Goal: Task Accomplishment & Management: Use online tool/utility

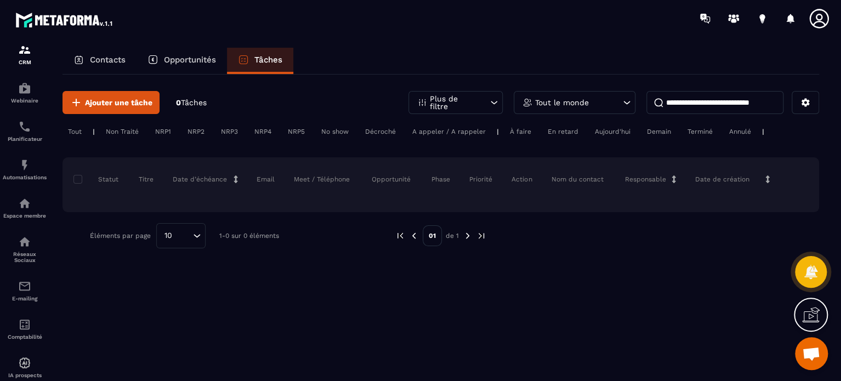
scroll to position [116, 0]
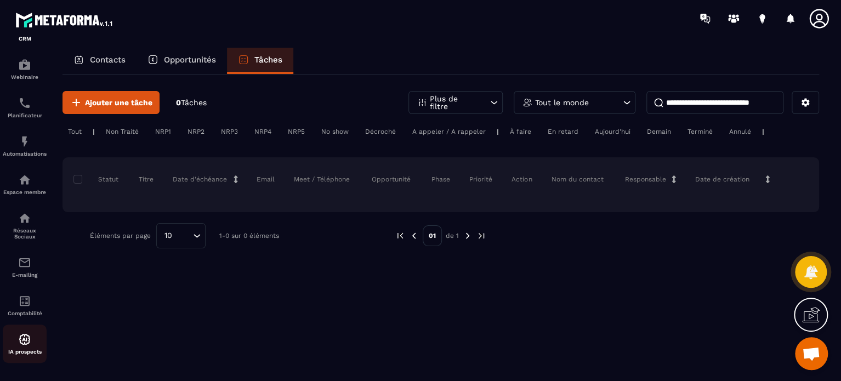
click at [26, 346] on div "IA prospects" at bounding box center [25, 344] width 44 height 22
click at [22, 138] on img at bounding box center [24, 141] width 13 height 13
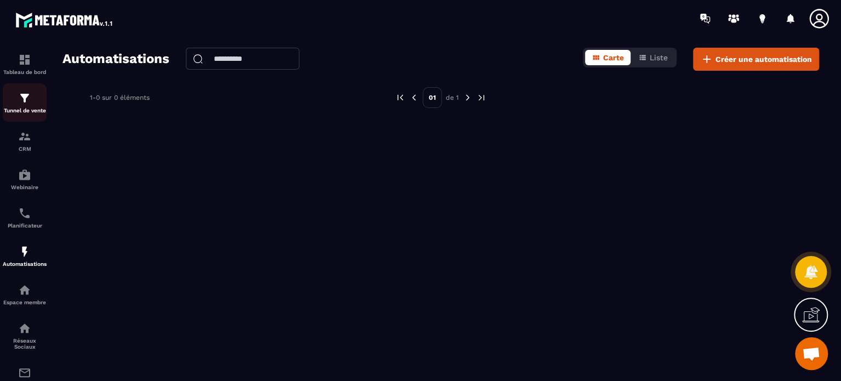
click at [26, 110] on p "Tunnel de vente" at bounding box center [25, 110] width 44 height 6
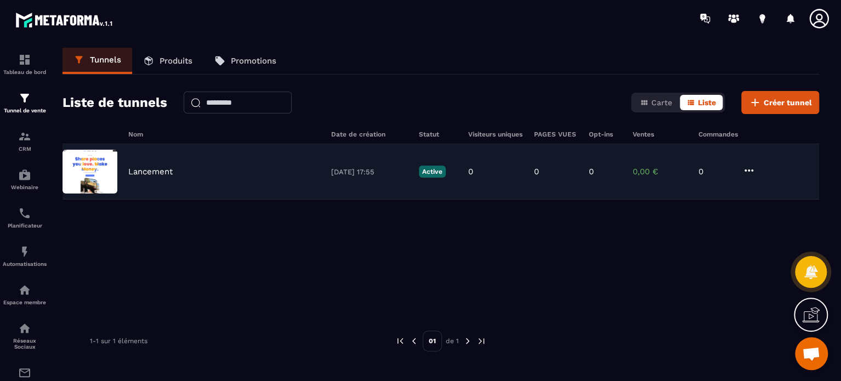
click at [389, 174] on p "[DATE] 17:55" at bounding box center [369, 172] width 77 height 8
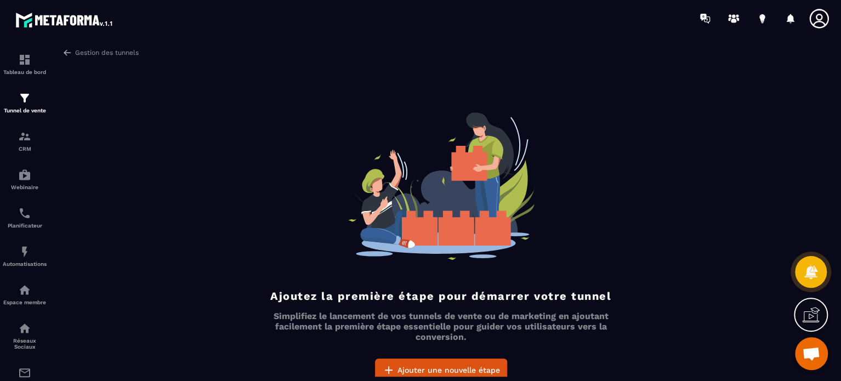
scroll to position [15, 0]
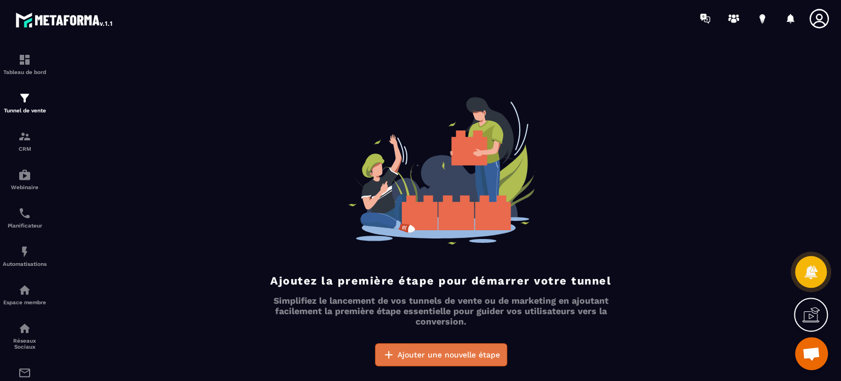
click at [401, 347] on button "Ajouter une nouvelle étape" at bounding box center [441, 354] width 132 height 23
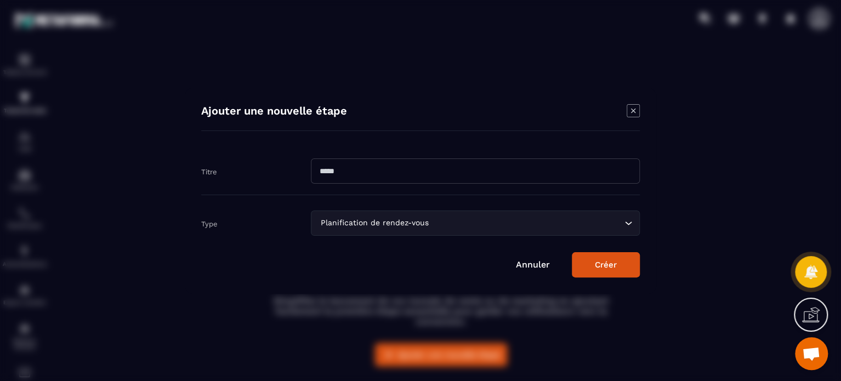
click at [621, 224] on input "Search for option" at bounding box center [526, 223] width 191 height 12
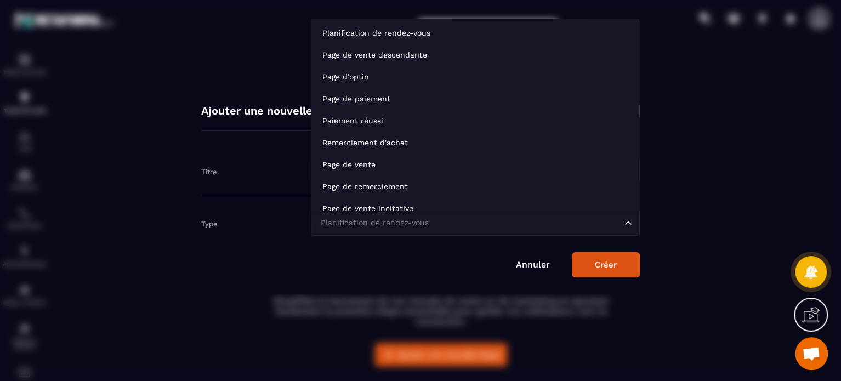
click at [708, 107] on div "Modal window" at bounding box center [420, 190] width 841 height 381
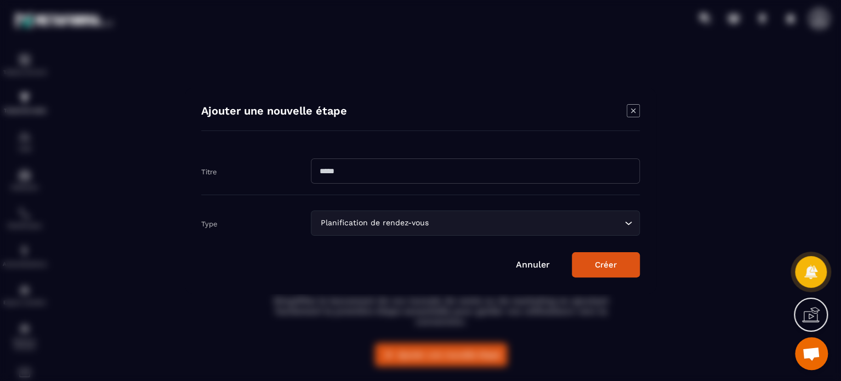
click at [434, 175] on input "Modal window" at bounding box center [475, 170] width 329 height 25
type input "****"
click at [609, 265] on button "Créer" at bounding box center [605, 264] width 68 height 25
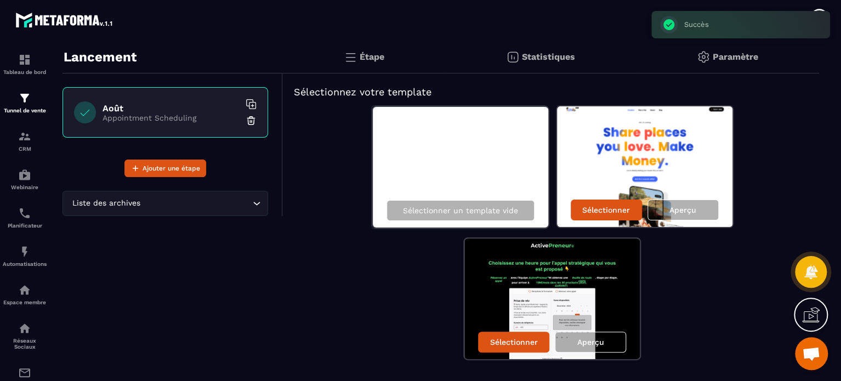
scroll to position [57, 0]
